Goal: Check status: Check status

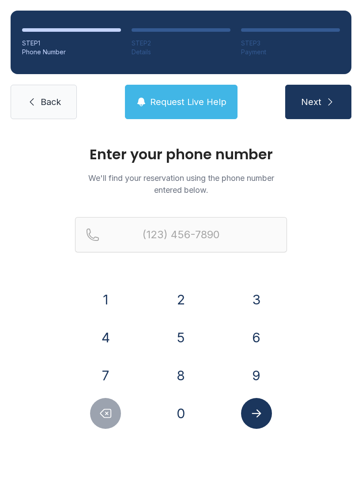
click at [116, 366] on button "7" at bounding box center [105, 375] width 31 height 31
click at [191, 421] on button "0" at bounding box center [181, 413] width 31 height 31
click at [253, 342] on button "6" at bounding box center [256, 337] width 31 height 31
click at [172, 301] on button "2" at bounding box center [181, 299] width 31 height 31
click at [180, 340] on button "5" at bounding box center [181, 337] width 31 height 31
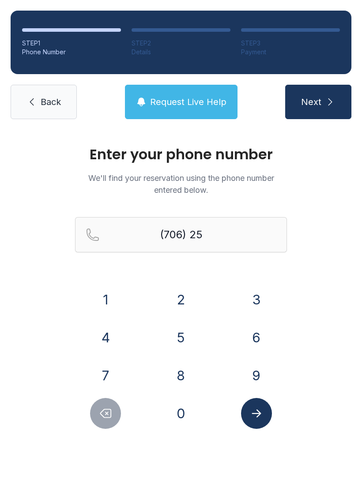
click at [180, 340] on button "5" at bounding box center [181, 337] width 31 height 31
click at [257, 337] on button "6" at bounding box center [256, 337] width 31 height 31
click at [119, 375] on button "7" at bounding box center [105, 375] width 31 height 31
click at [181, 418] on button "0" at bounding box center [181, 413] width 31 height 31
click at [266, 335] on button "6" at bounding box center [256, 337] width 31 height 31
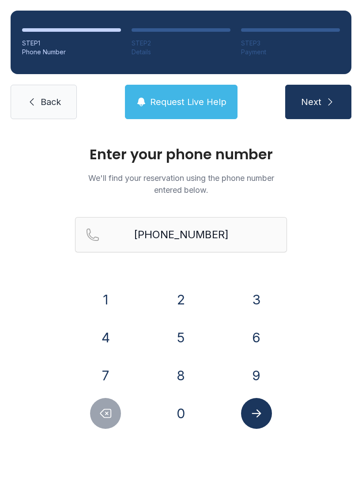
click at [262, 428] on button "Submit lookup form" at bounding box center [256, 413] width 31 height 31
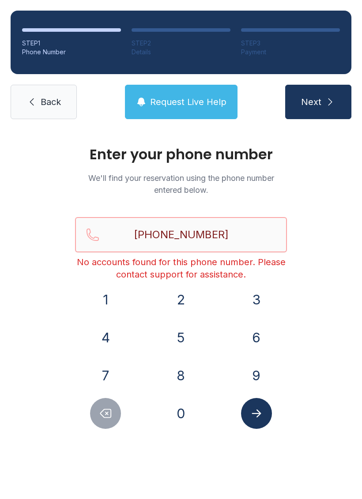
click at [230, 240] on input "[PHONE_NUMBER]" at bounding box center [181, 234] width 212 height 35
click at [340, 226] on div "Enter your phone number We'll find your reservation using the phone number ente…" at bounding box center [181, 297] width 362 height 335
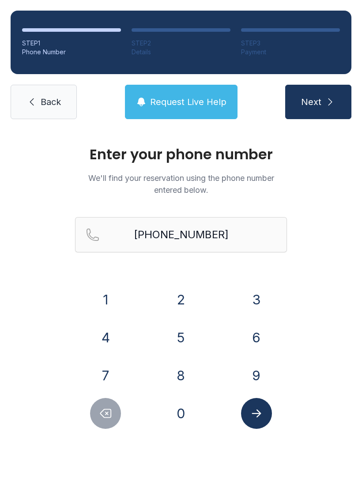
click at [103, 423] on button "Delete number" at bounding box center [105, 413] width 31 height 31
click at [103, 422] on button "Delete number" at bounding box center [105, 413] width 31 height 31
click at [94, 437] on div "Enter your phone number We'll find your reservation using the phone number ente…" at bounding box center [181, 297] width 362 height 335
click at [93, 427] on div at bounding box center [105, 413] width 61 height 31
click at [93, 420] on button "Delete number" at bounding box center [105, 413] width 31 height 31
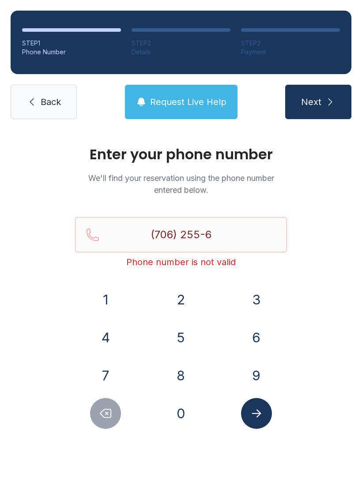
click at [93, 420] on button "Delete number" at bounding box center [105, 413] width 31 height 31
click at [93, 419] on button "Delete number" at bounding box center [105, 413] width 31 height 31
click at [92, 418] on button "Delete number" at bounding box center [105, 413] width 31 height 31
click at [92, 423] on div at bounding box center [105, 413] width 61 height 31
click at [87, 428] on div at bounding box center [105, 413] width 61 height 31
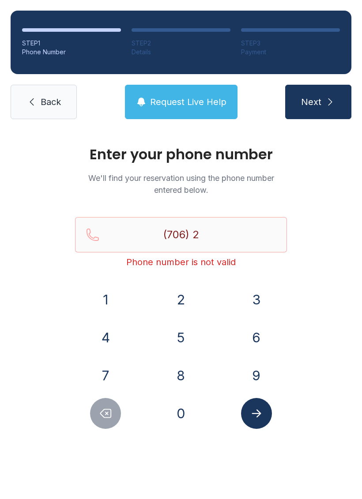
click at [196, 301] on button "2" at bounding box center [181, 299] width 31 height 31
click at [108, 338] on button "4" at bounding box center [105, 337] width 31 height 31
click at [249, 337] on button "6" at bounding box center [256, 337] width 31 height 31
click at [261, 373] on button "9" at bounding box center [256, 375] width 31 height 31
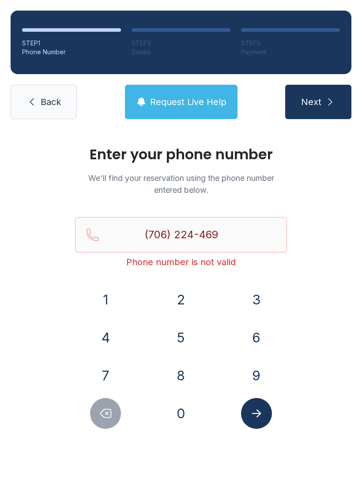
click at [188, 375] on button "8" at bounding box center [181, 375] width 31 height 31
type input "[PHONE_NUMBER]"
click at [259, 419] on icon "Submit lookup form" at bounding box center [256, 413] width 13 height 13
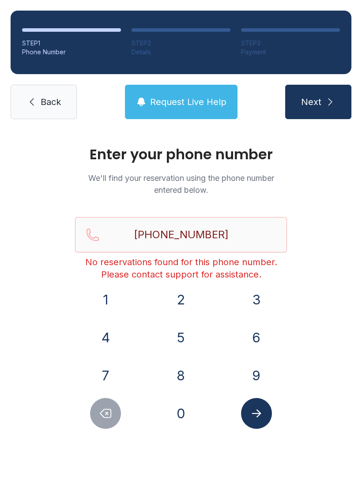
click at [327, 110] on button "Next" at bounding box center [318, 102] width 66 height 34
